Goal: Information Seeking & Learning: Learn about a topic

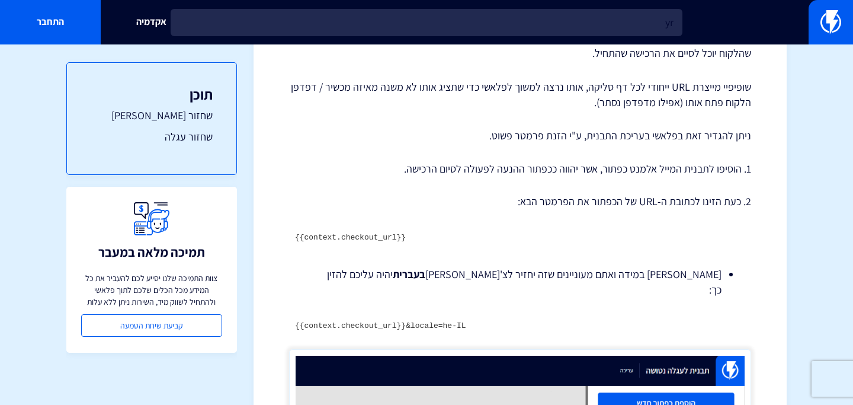
type input "y"
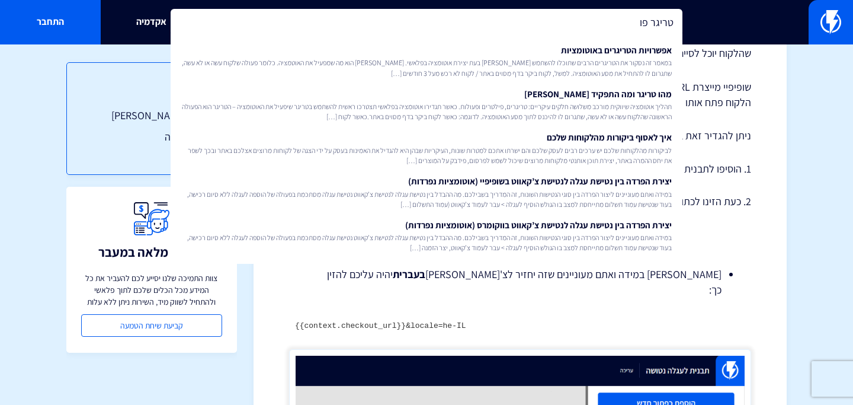
type input "טריגר [PERSON_NAME]"
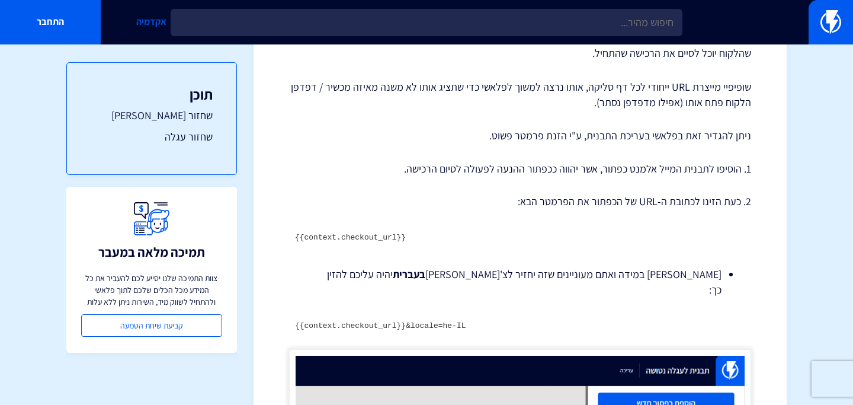
click at [153, 21] on link "אקדמיה" at bounding box center [151, 22] width 101 height 44
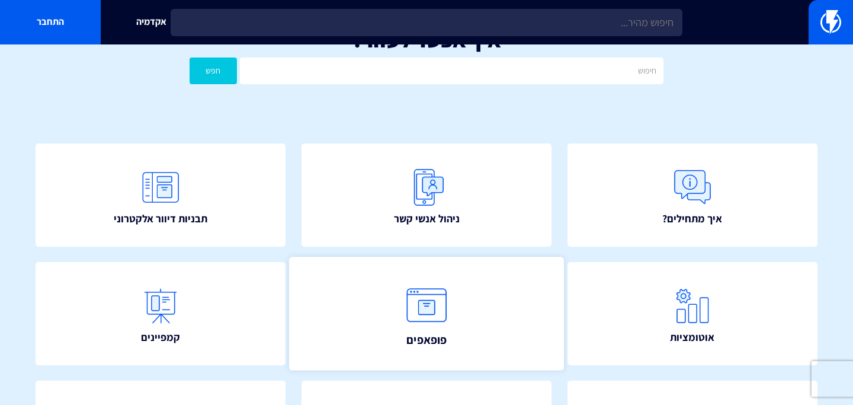
click at [479, 320] on link "פופאפים" at bounding box center [427, 313] width 276 height 113
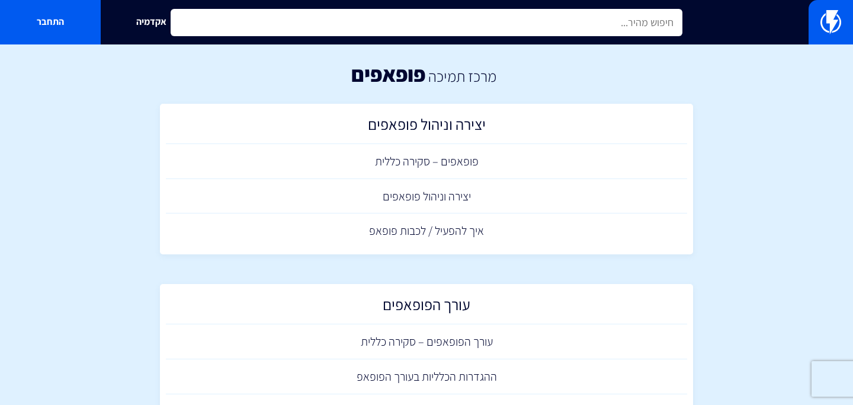
click at [367, 31] on input "text" at bounding box center [427, 22] width 512 height 27
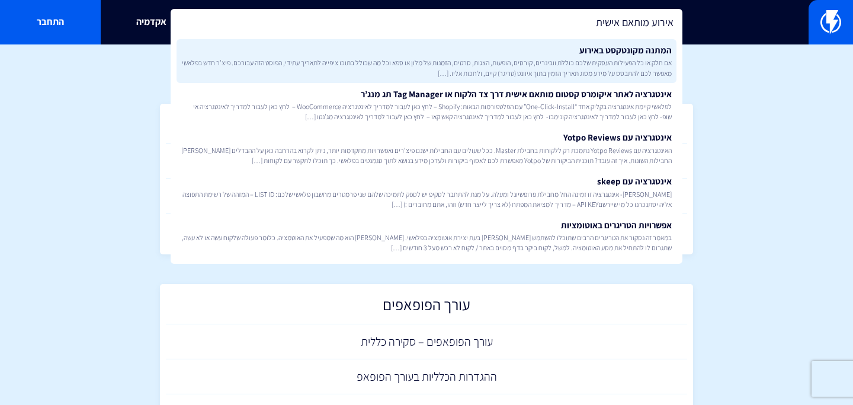
type input "אירוע מותאם אישית"
click at [646, 61] on span "אם חלק או כל הפעילות העסקית שלכם כוללת וובינרים, קורסים, הופעות, הצגות, סרטים, …" at bounding box center [426, 67] width 491 height 20
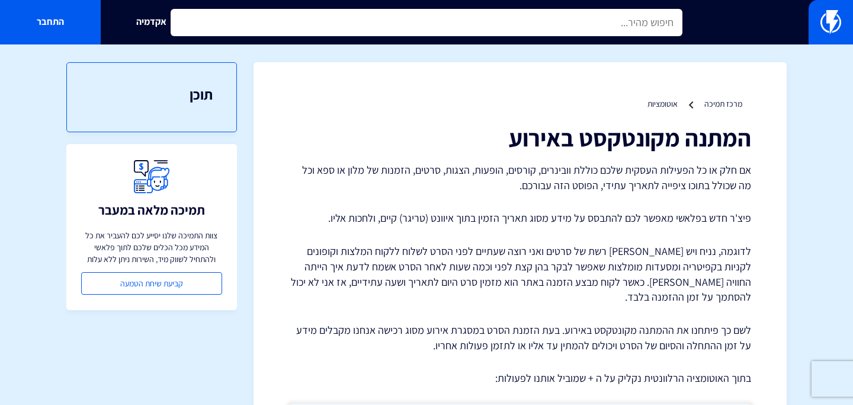
click at [580, 27] on input "text" at bounding box center [427, 22] width 512 height 27
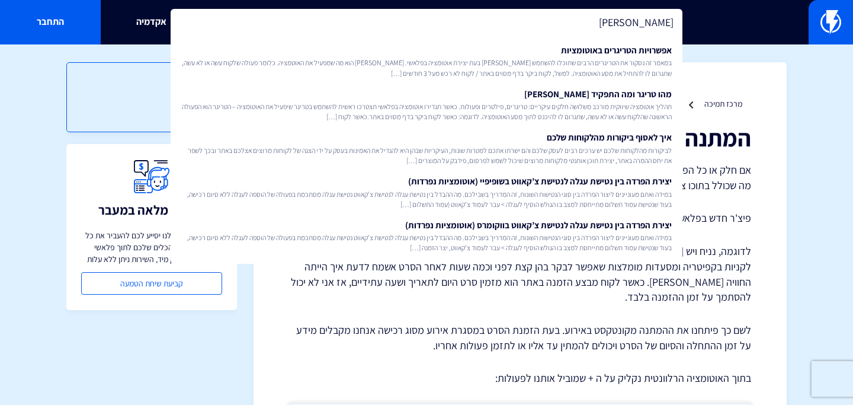
type input "טריגר פופאפ"
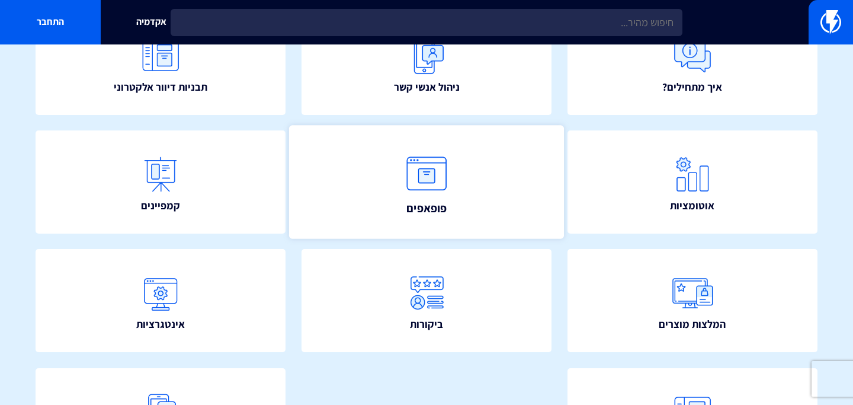
click at [390, 196] on link "פופאפים" at bounding box center [427, 181] width 276 height 113
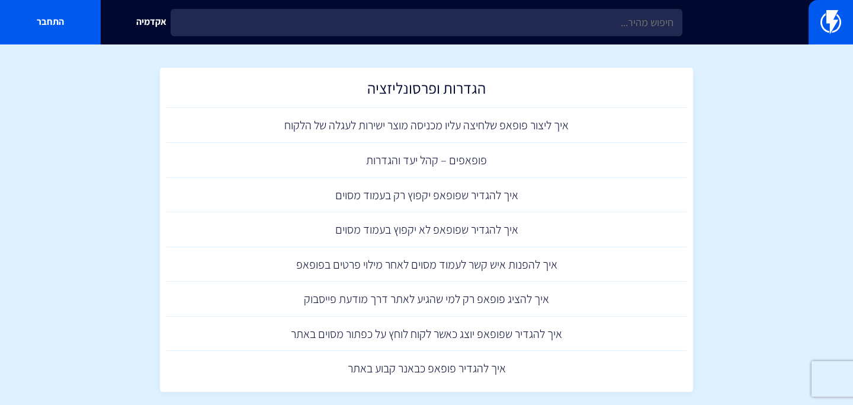
scroll to position [745, 0]
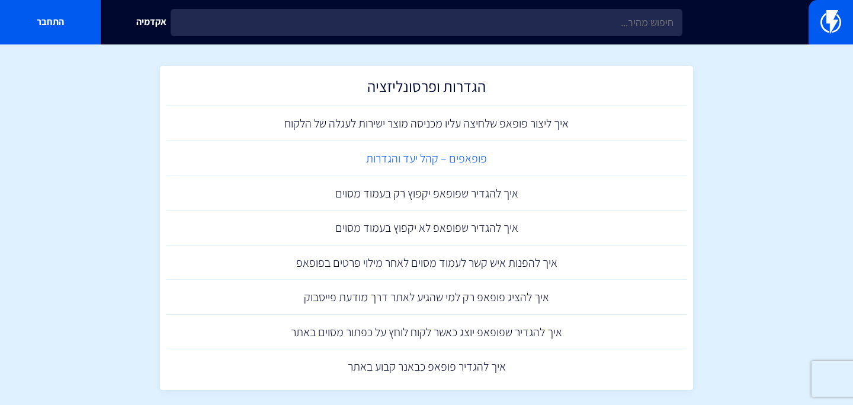
click at [456, 163] on link "פופאפים – קהל יעד והגדרות" at bounding box center [426, 158] width 521 height 35
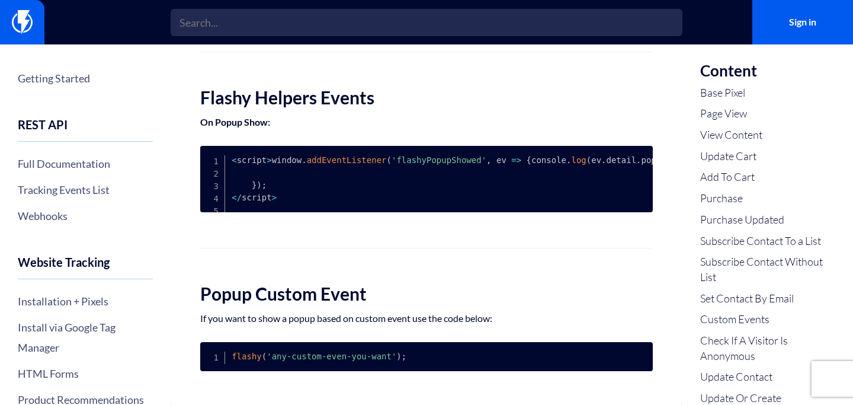
scroll to position [3844, 0]
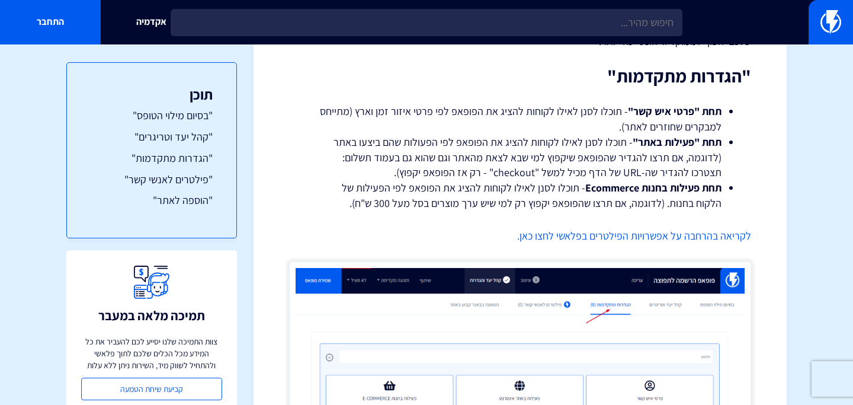
scroll to position [2551, 0]
